Goal: Information Seeking & Learning: Learn about a topic

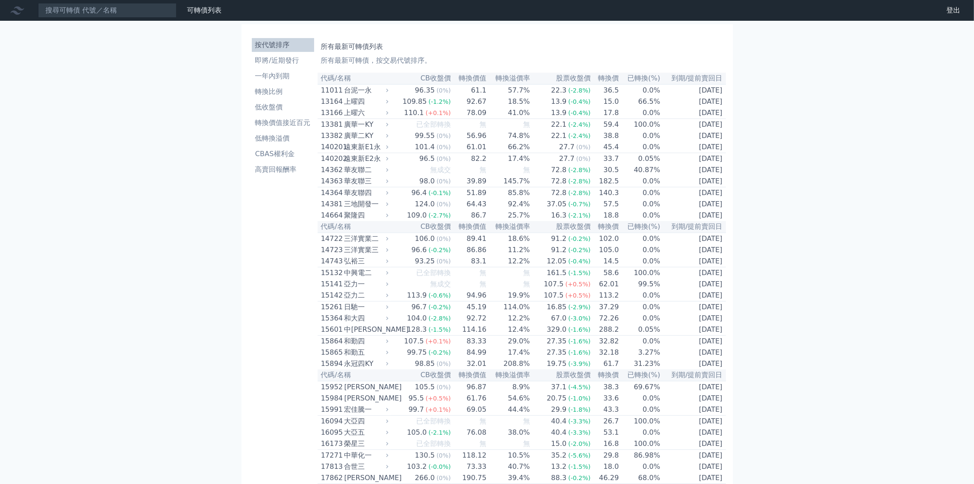
click at [283, 59] on li "即將/近期發行" at bounding box center [283, 60] width 62 height 10
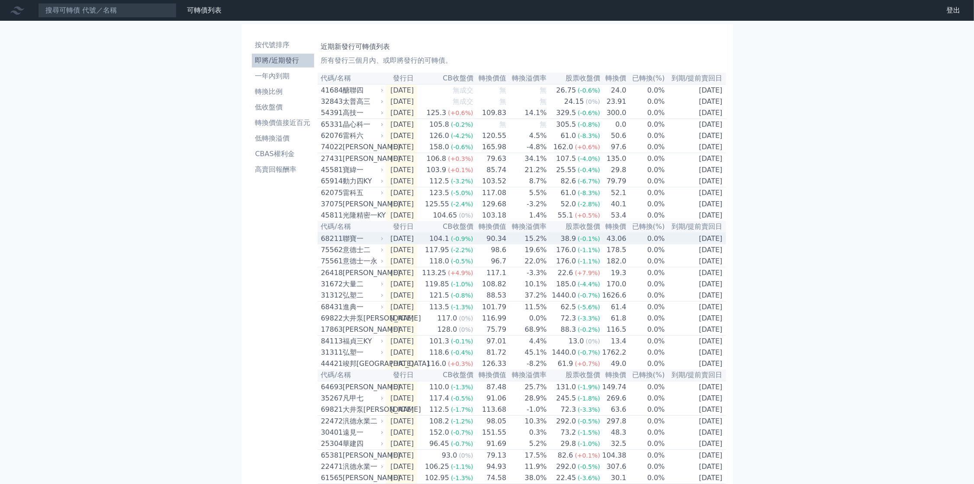
click at [399, 244] on td "[DATE]" at bounding box center [401, 239] width 32 height 12
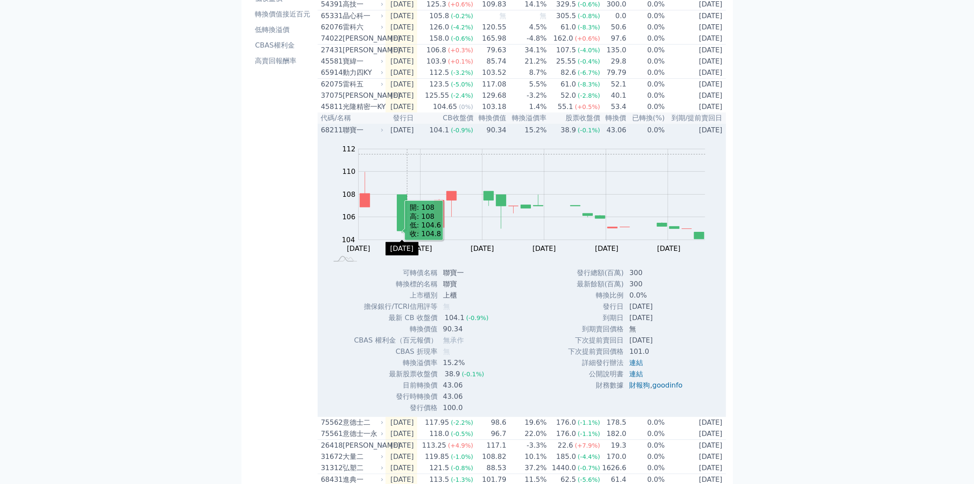
scroll to position [130, 0]
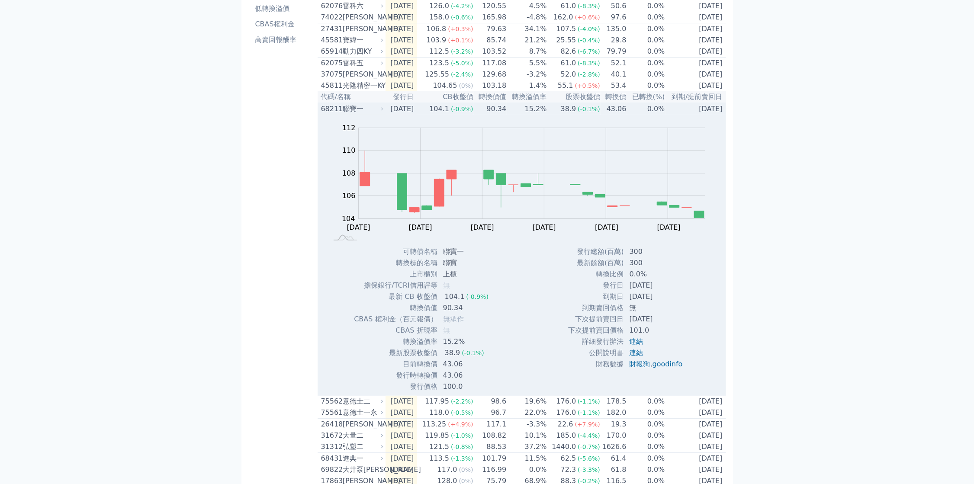
click at [347, 114] on div "聯寶一" at bounding box center [362, 109] width 39 height 10
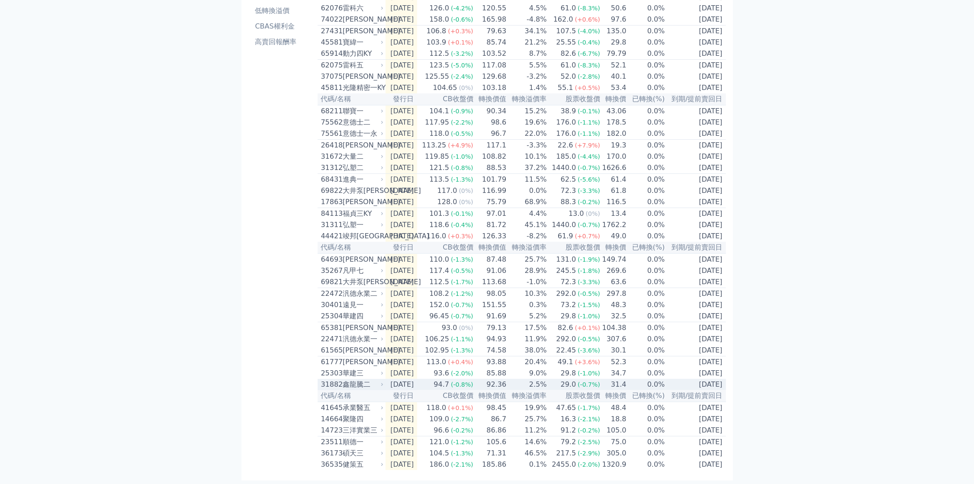
scroll to position [166, 0]
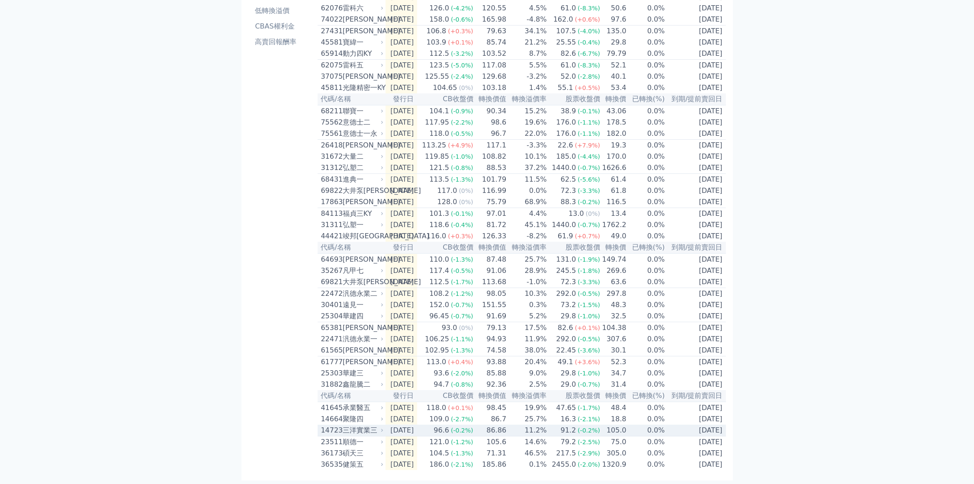
click at [434, 428] on td "96.6 (-0.2%)" at bounding box center [445, 431] width 56 height 12
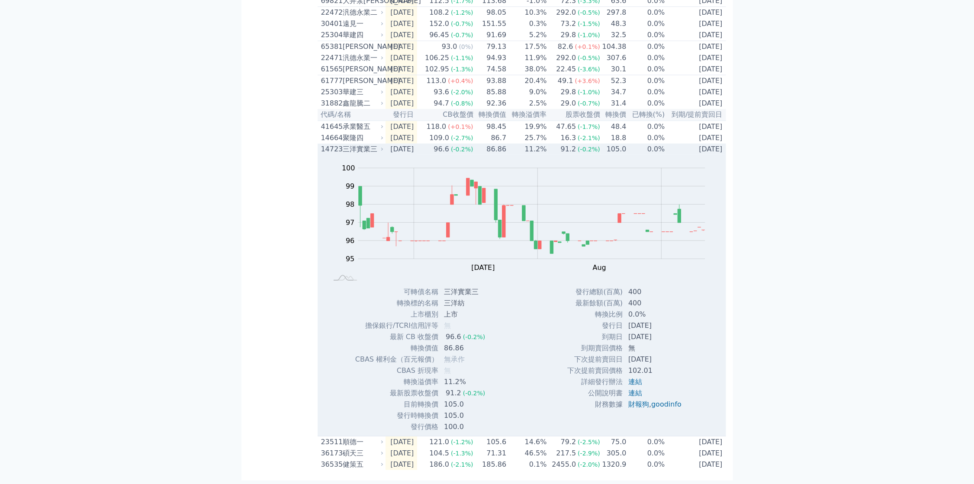
scroll to position [447, 0]
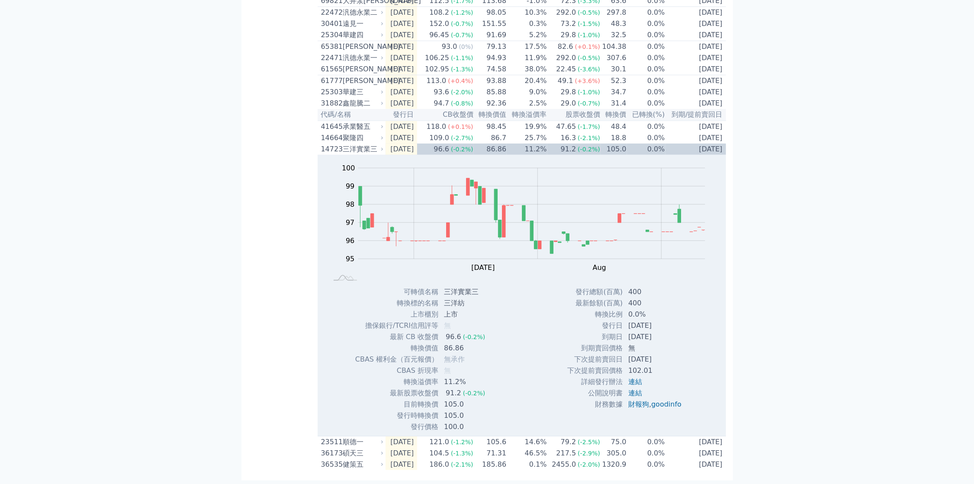
click at [247, 376] on div "按代號排序 即將/近期發行 一年內到期 轉換比例 低收盤價 轉換價值接近百元 低轉換溢價 CBAS權利金 高賣回報酬率 近期新發行可轉債列表 所有發行三個月內…" at bounding box center [486, 48] width 491 height 865
click at [417, 436] on td "[DATE]" at bounding box center [401, 442] width 32 height 12
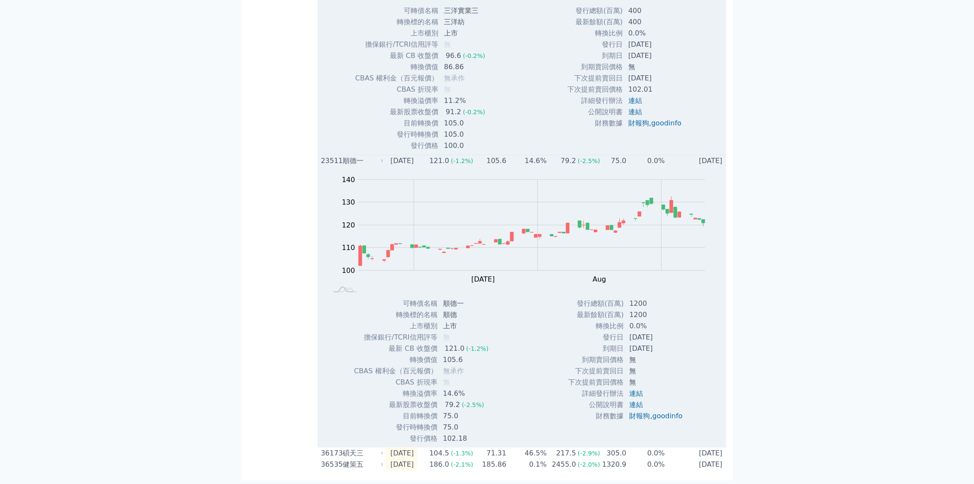
scroll to position [728, 0]
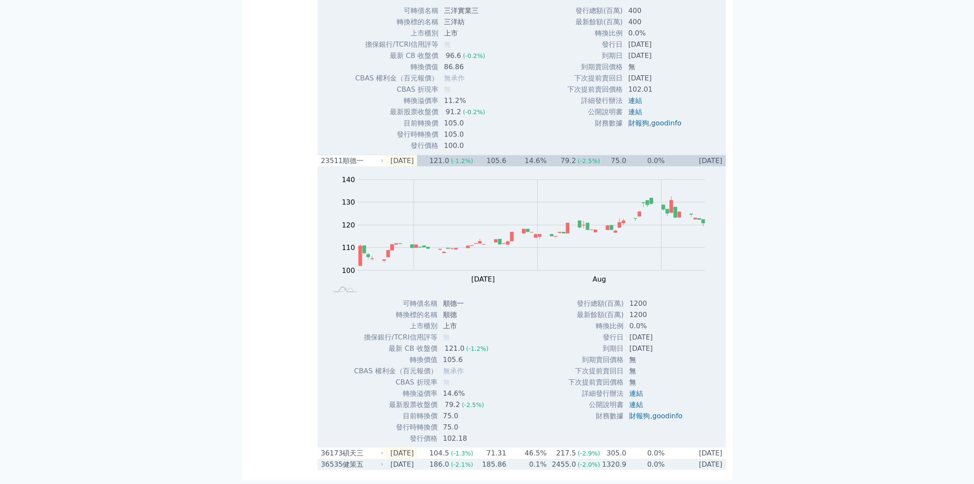
click at [356, 465] on div "健策五" at bounding box center [362, 464] width 39 height 10
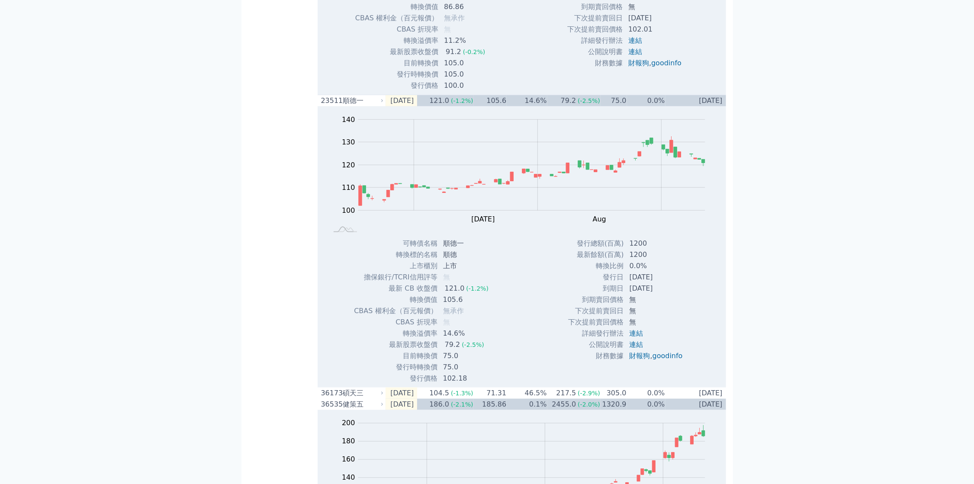
scroll to position [0, 0]
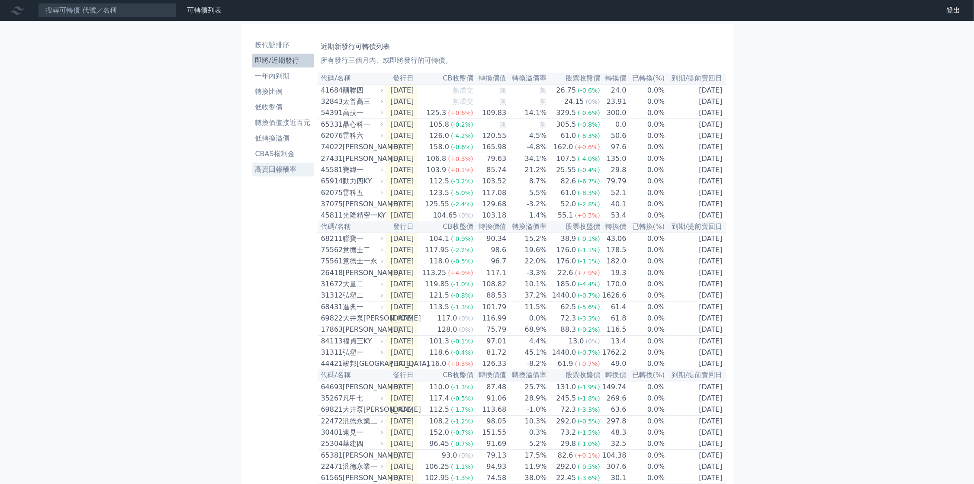
click at [296, 174] on li "高賣回報酬率" at bounding box center [283, 169] width 62 height 10
